Goal: Information Seeking & Learning: Find specific fact

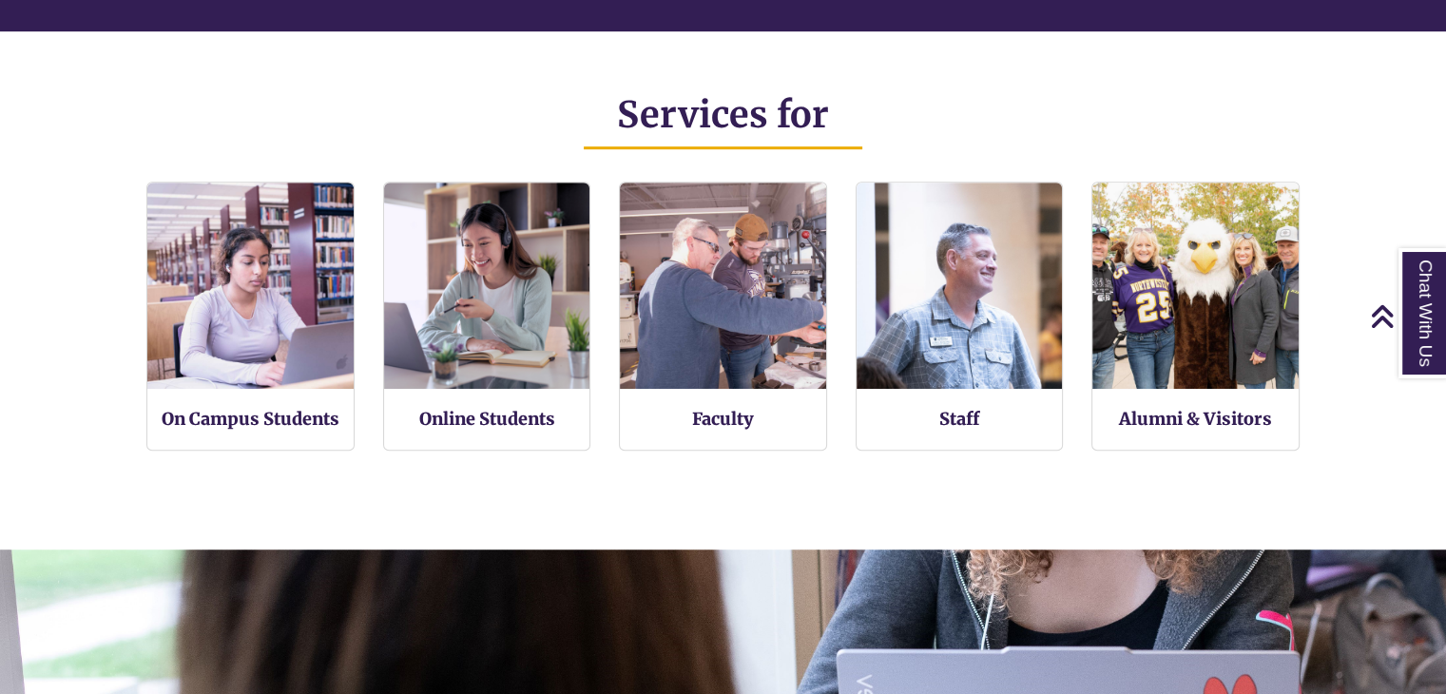
scroll to position [415, 1445]
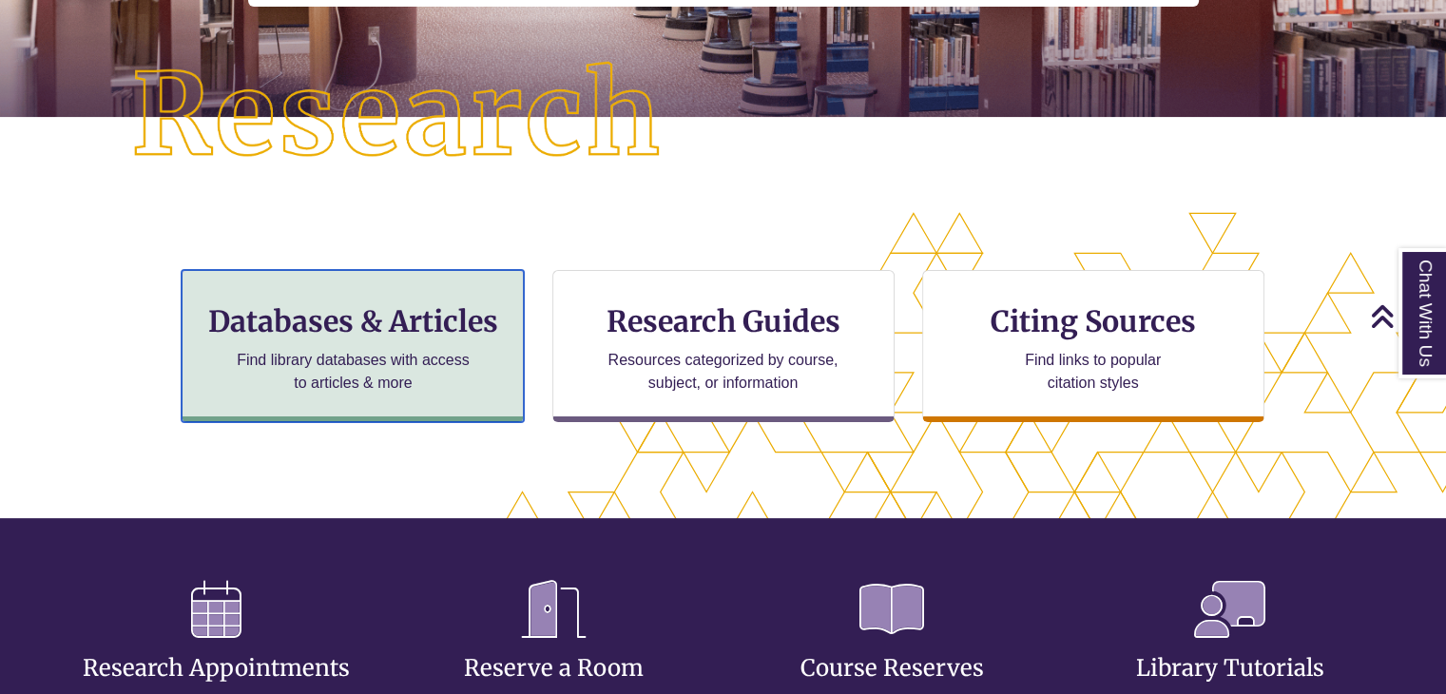
click at [319, 336] on h3 "Databases & Articles" at bounding box center [353, 321] width 310 height 36
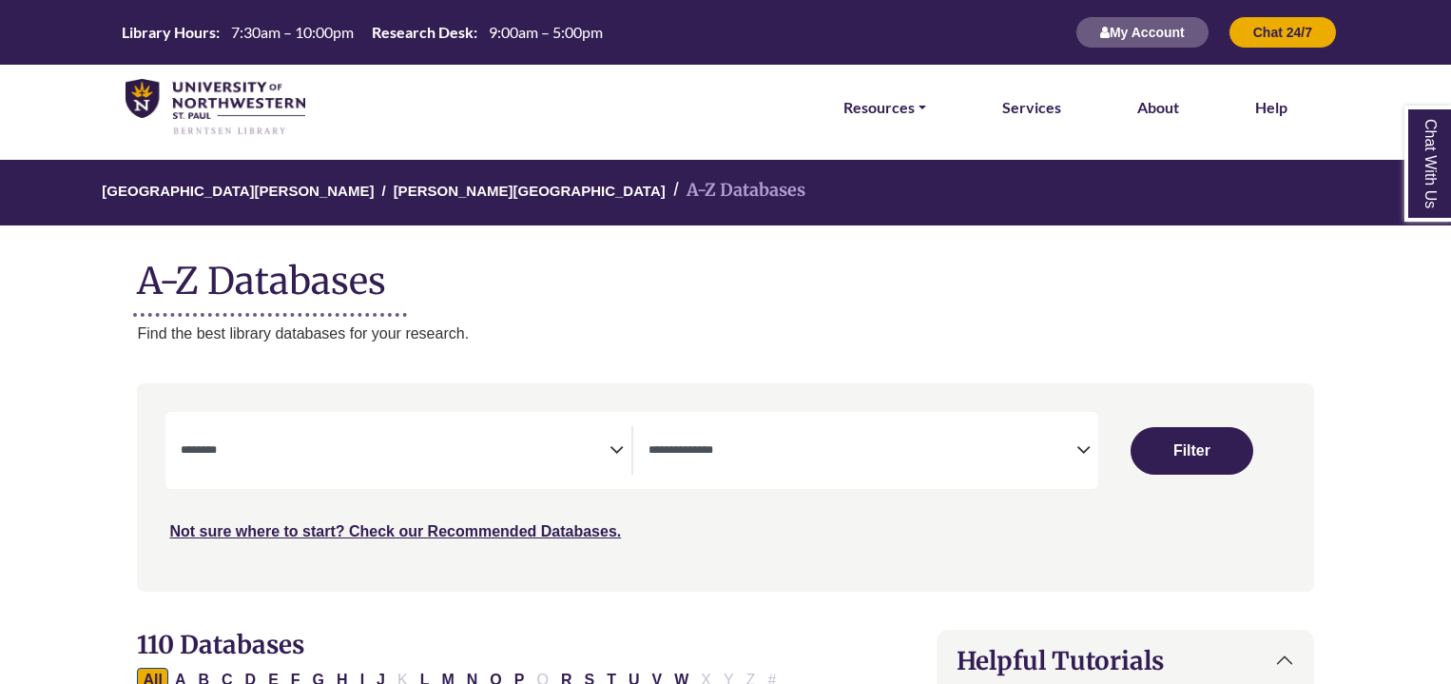
select select "Database Subject Filter"
select select "Database Types Filter"
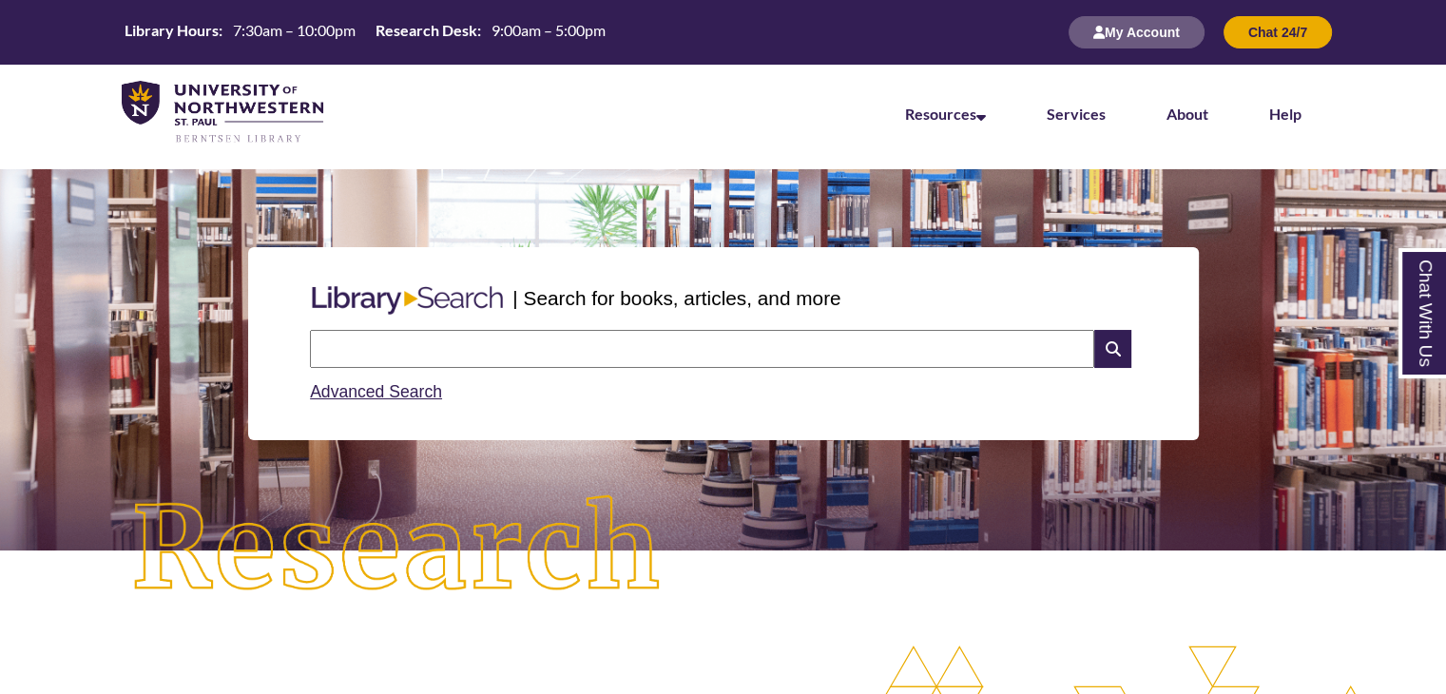
click at [468, 347] on input "text" at bounding box center [702, 349] width 784 height 38
type input "**********"
click at [1116, 355] on icon at bounding box center [1112, 349] width 36 height 38
click at [381, 353] on input "text" at bounding box center [702, 349] width 784 height 38
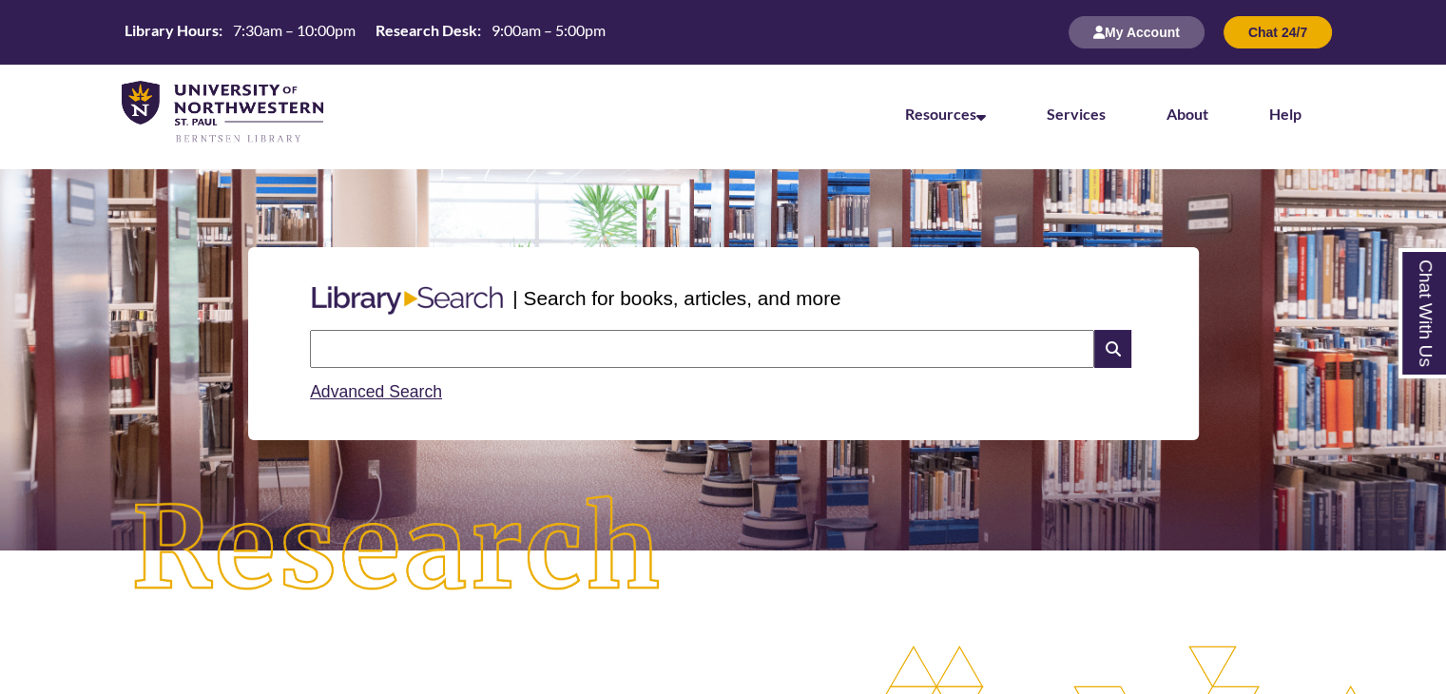
click at [381, 353] on input "text" at bounding box center [702, 349] width 784 height 38
type input "*"
type input "**********"
click at [1110, 358] on icon at bounding box center [1112, 349] width 36 height 38
drag, startPoint x: 0, startPoint y: 0, endPoint x: 521, endPoint y: 336, distance: 619.8
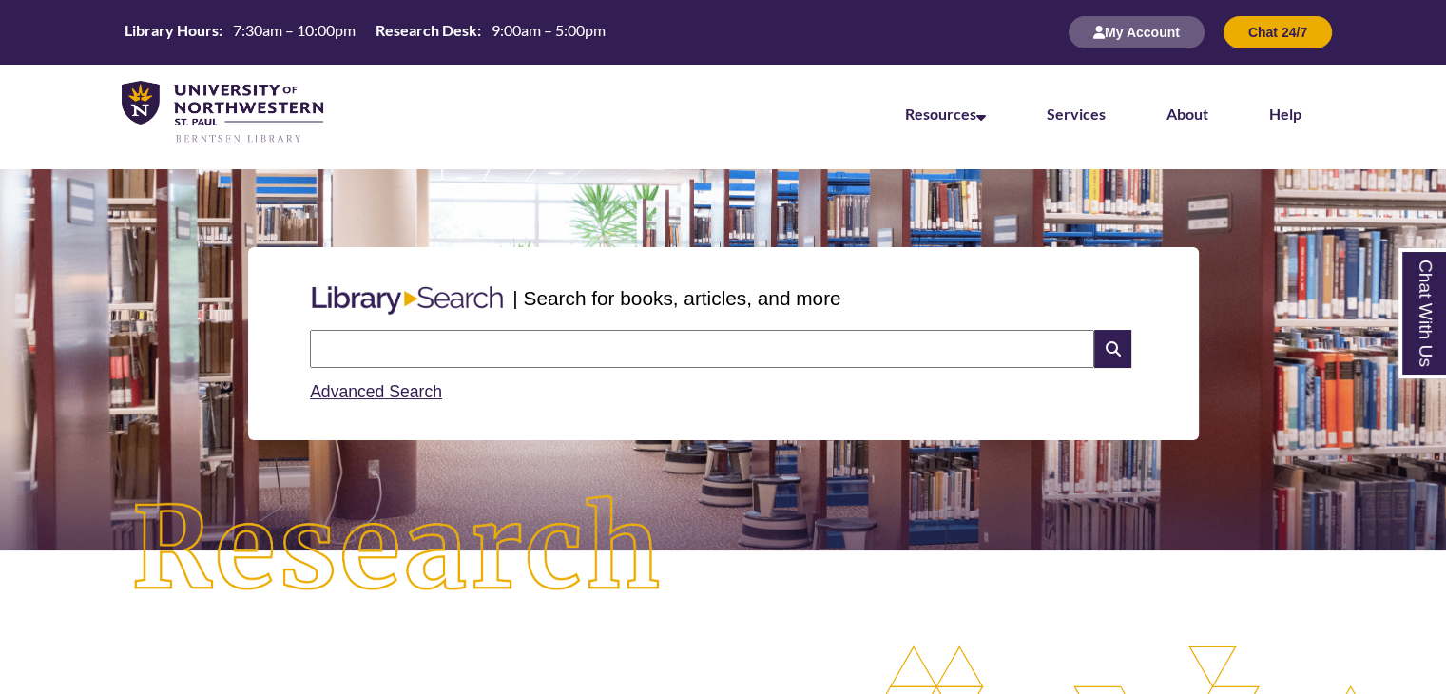
click at [521, 336] on input "text" at bounding box center [702, 349] width 784 height 38
type input "**********"
click at [1105, 347] on icon at bounding box center [1112, 349] width 36 height 38
